Goal: Task Accomplishment & Management: Use online tool/utility

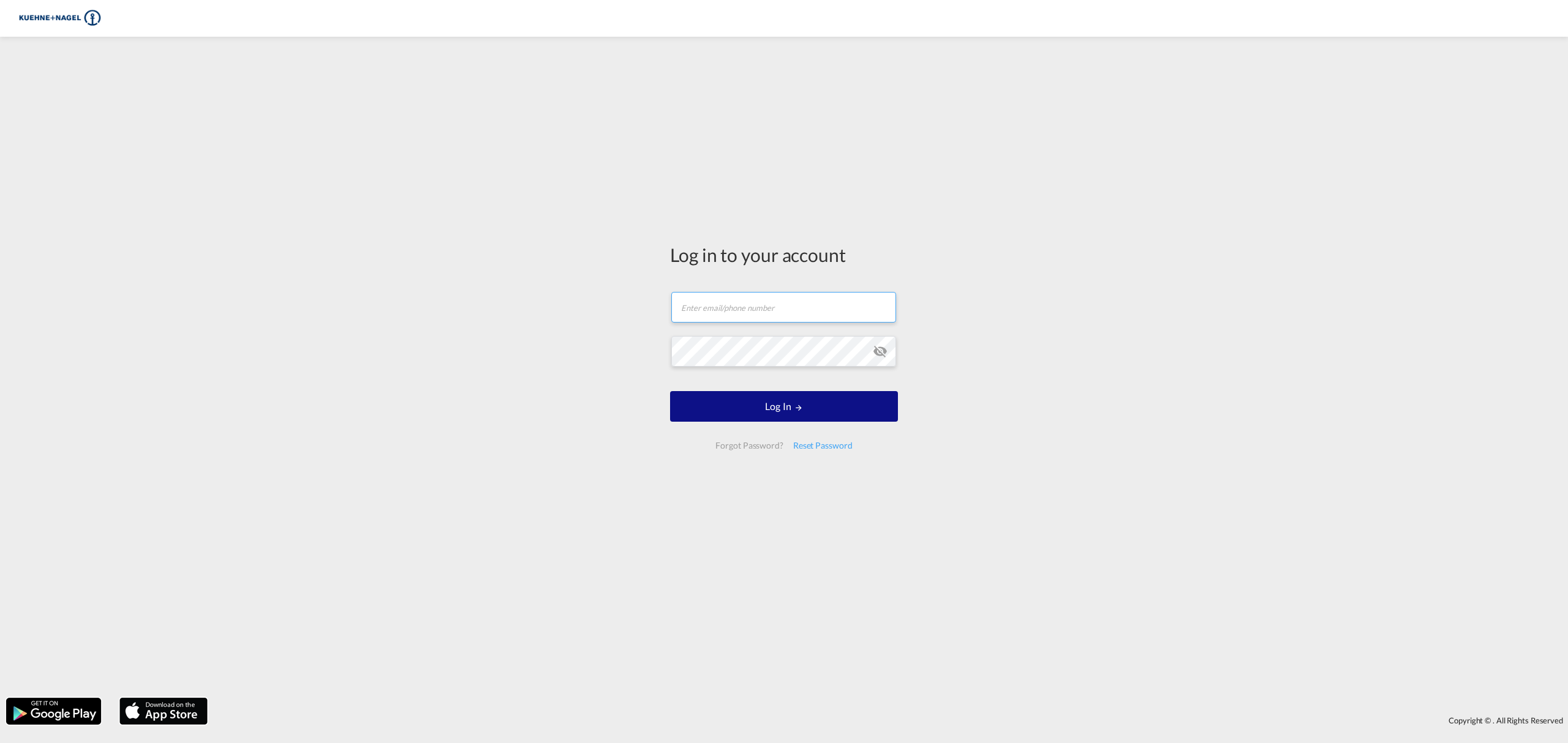
type input "[PERSON_NAME][EMAIL_ADDRESS][PERSON_NAME][PERSON_NAME][DOMAIN_NAME]"
click at [677, 390] on form "viridiana.ruiz@kuehne-nagel.com Email field is required Password field is requi…" at bounding box center [784, 370] width 228 height 182
click at [680, 402] on button "Log In" at bounding box center [784, 406] width 228 height 30
type input "[PERSON_NAME][EMAIL_ADDRESS][PERSON_NAME][PERSON_NAME][DOMAIN_NAME]"
click at [733, 404] on button "Log In" at bounding box center [784, 406] width 228 height 30
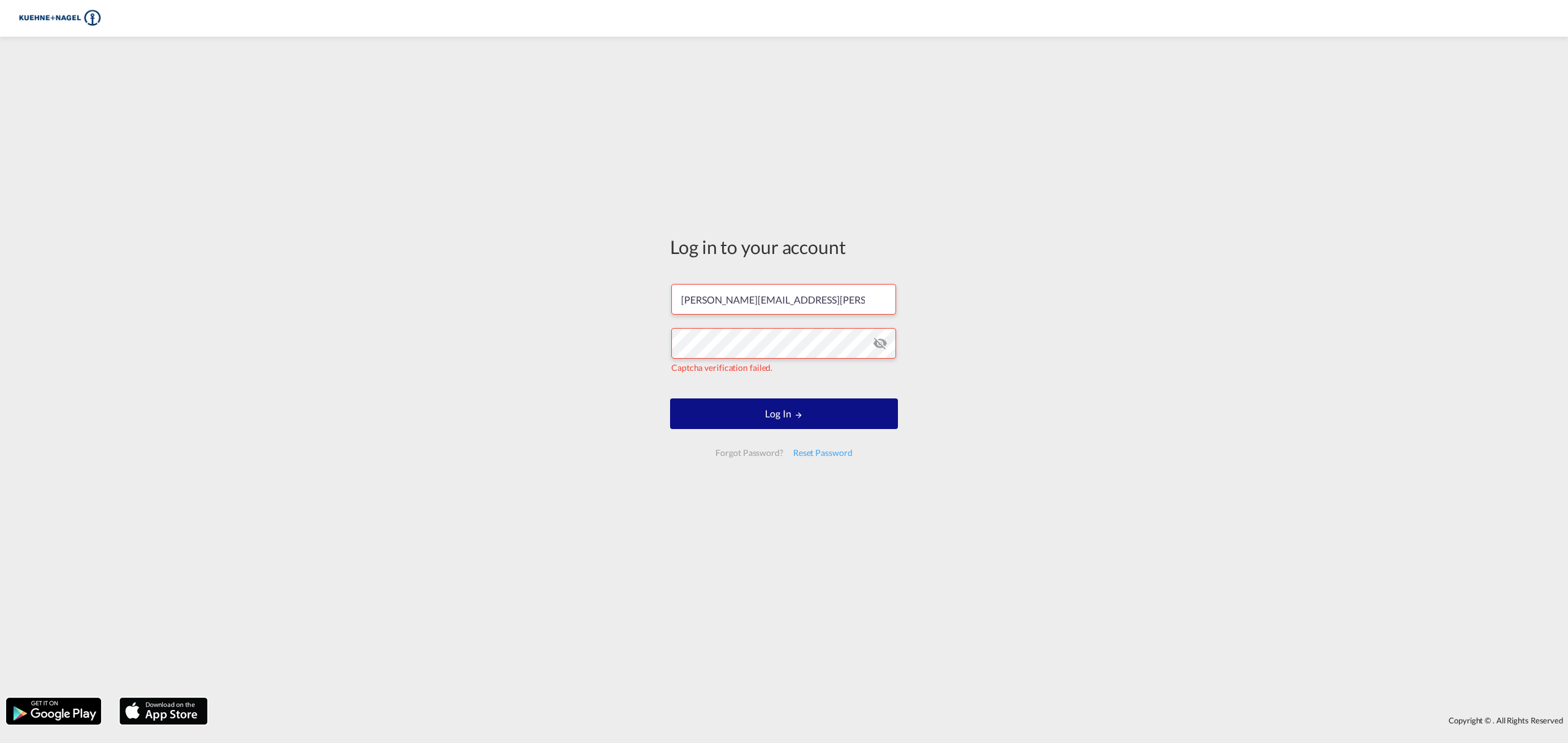
click at [880, 340] on md-icon "icon-eye-off" at bounding box center [880, 343] width 15 height 15
click at [761, 413] on button "Log In" at bounding box center [784, 413] width 228 height 30
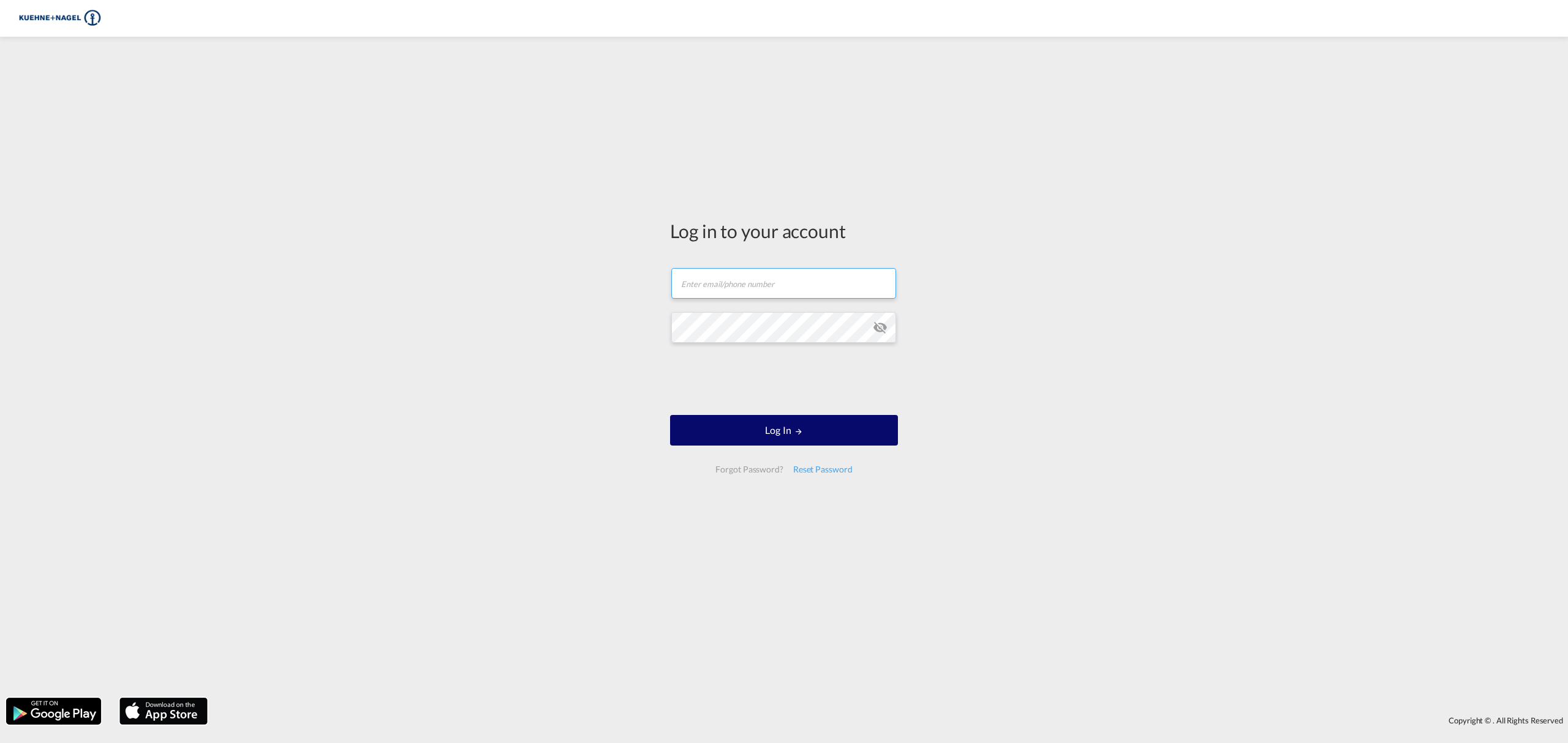
type input "[PERSON_NAME][EMAIL_ADDRESS][PERSON_NAME][PERSON_NAME][DOMAIN_NAME]"
click at [769, 429] on button "Log In" at bounding box center [784, 430] width 228 height 30
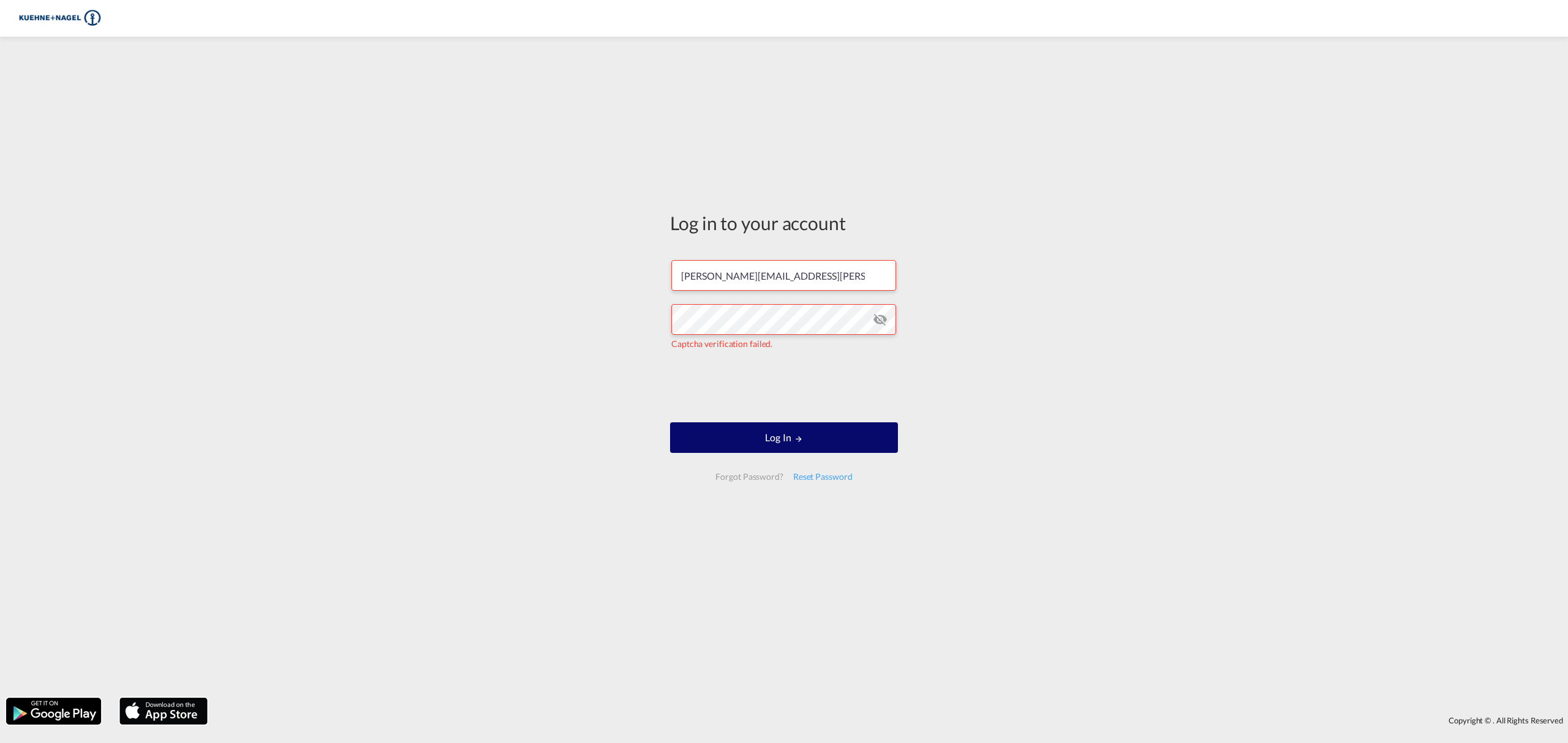
click at [797, 442] on md-icon "LOGIN" at bounding box center [798, 439] width 8 height 8
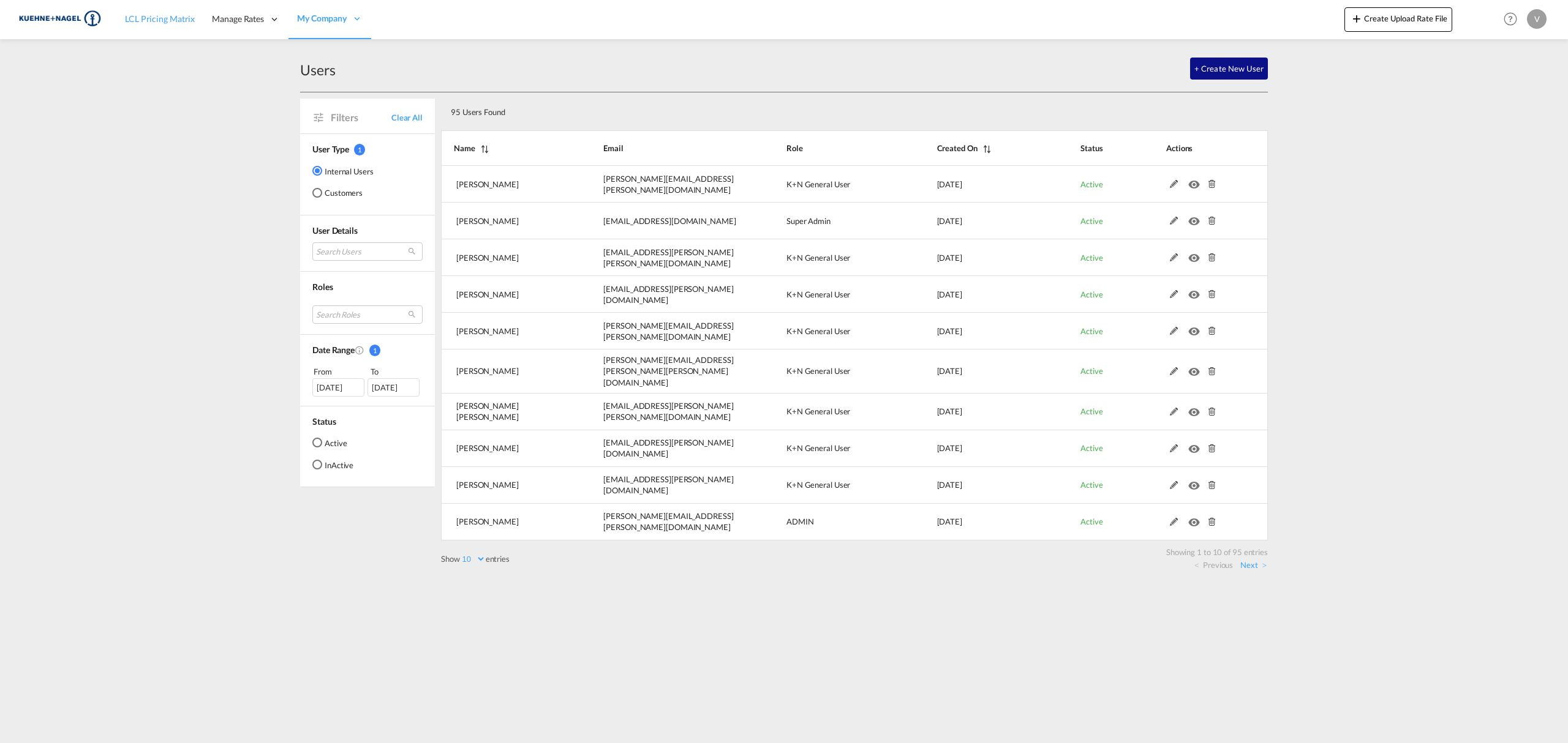
click at [180, 21] on span "LCL Pricing Matrix" at bounding box center [159, 18] width 70 height 10
